Goal: Task Accomplishment & Management: Manage account settings

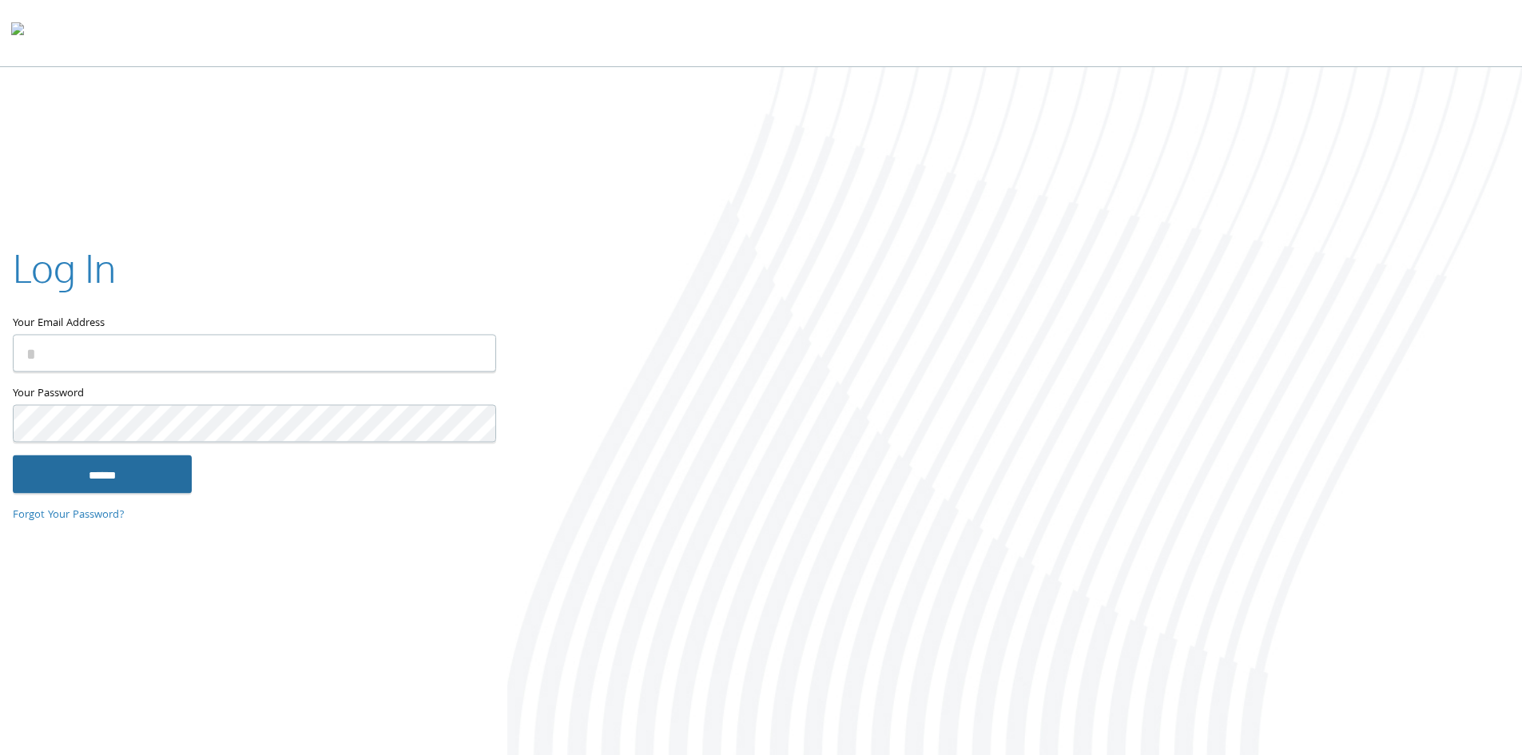
type input "**********"
click at [79, 479] on input "******" at bounding box center [102, 474] width 179 height 38
type input "**********"
click at [120, 459] on input "******" at bounding box center [102, 474] width 179 height 38
